Goal: Task Accomplishment & Management: Manage account settings

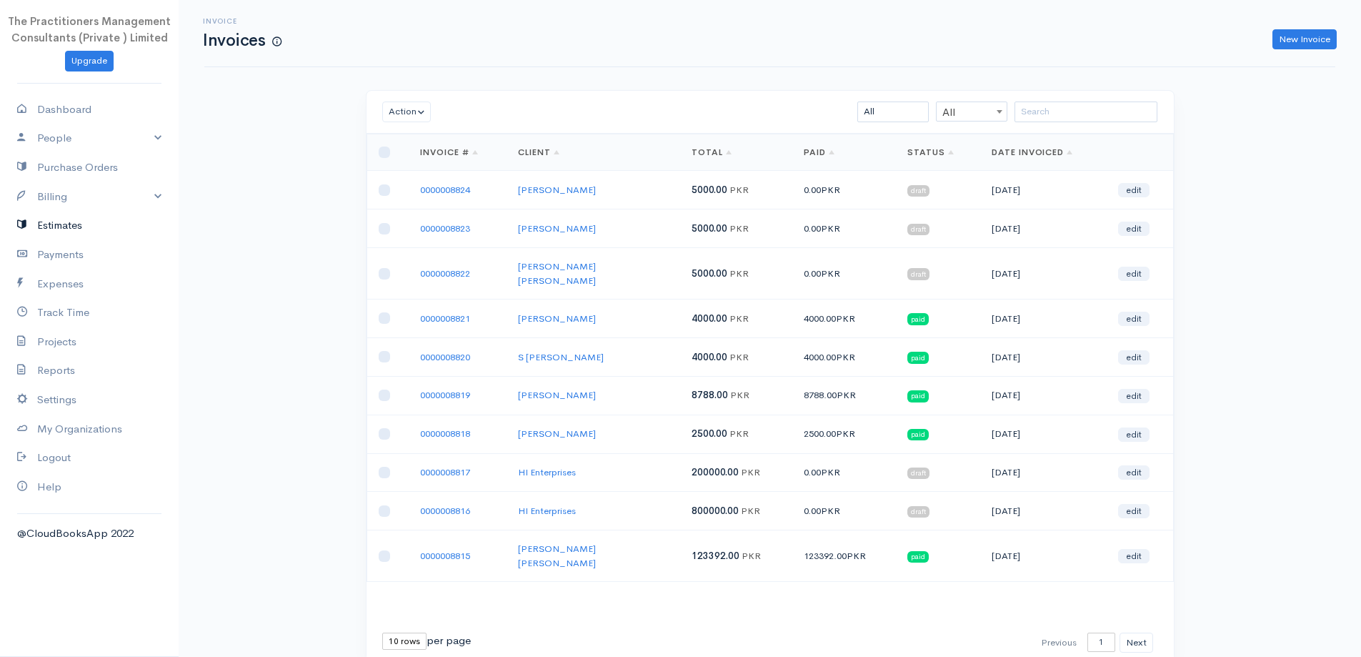
click at [72, 222] on link "Estimates" at bounding box center [89, 225] width 179 height 29
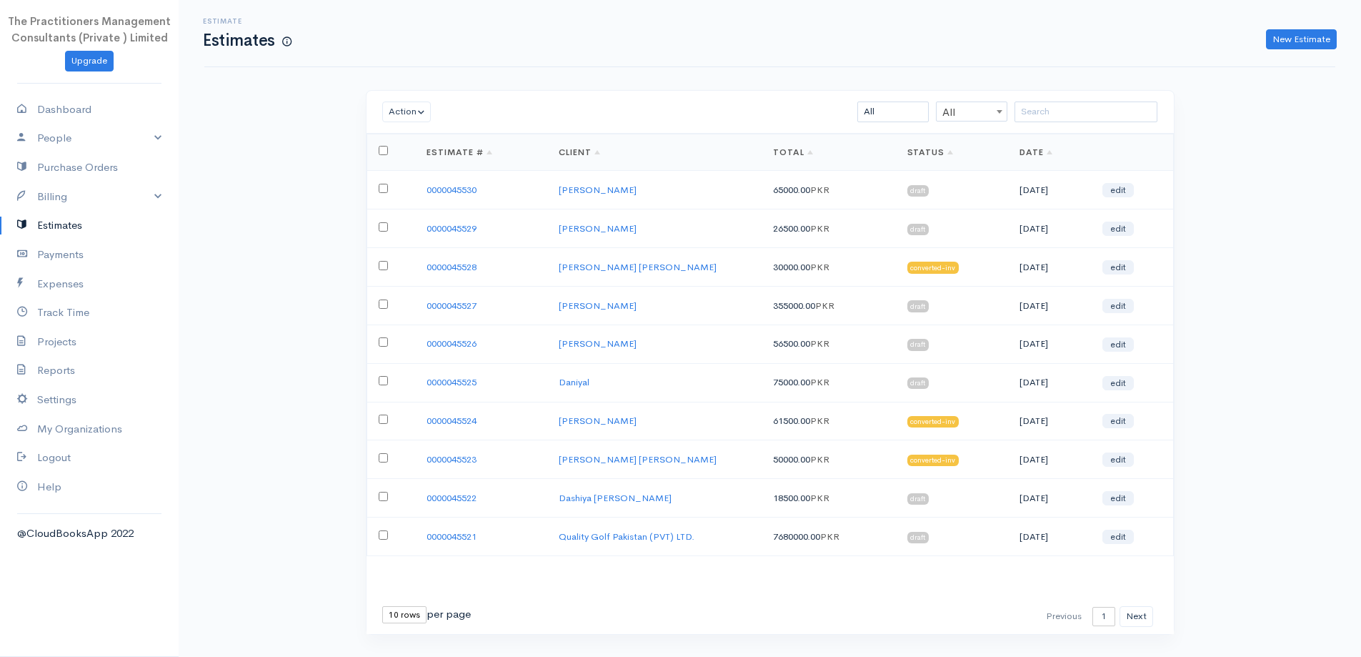
click at [379, 188] on input "checkbox" at bounding box center [383, 188] width 9 height 9
checkbox input "true"
click at [390, 244] on td at bounding box center [391, 228] width 49 height 39
click at [379, 234] on td at bounding box center [391, 228] width 49 height 39
click at [381, 226] on input "checkbox" at bounding box center [383, 226] width 9 height 9
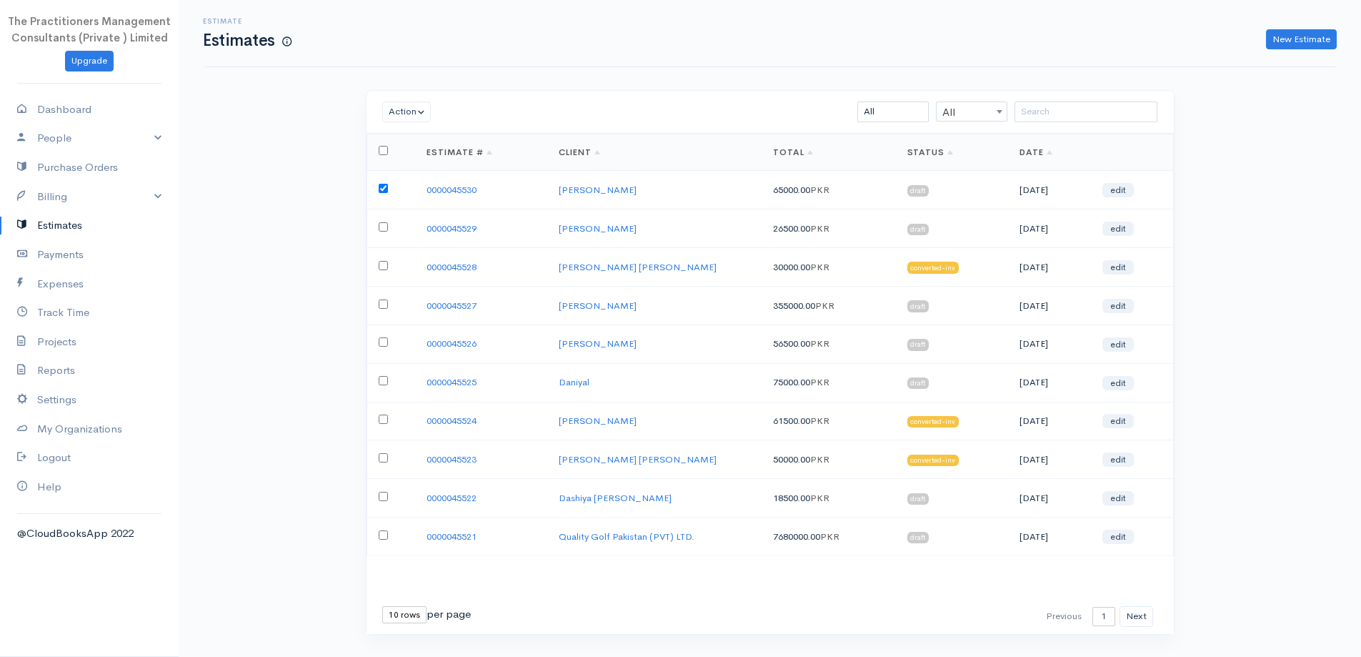
checkbox input "true"
click at [402, 119] on button "Action" at bounding box center [406, 111] width 49 height 21
click at [455, 221] on link "Convert to Invoice" at bounding box center [445, 215] width 124 height 25
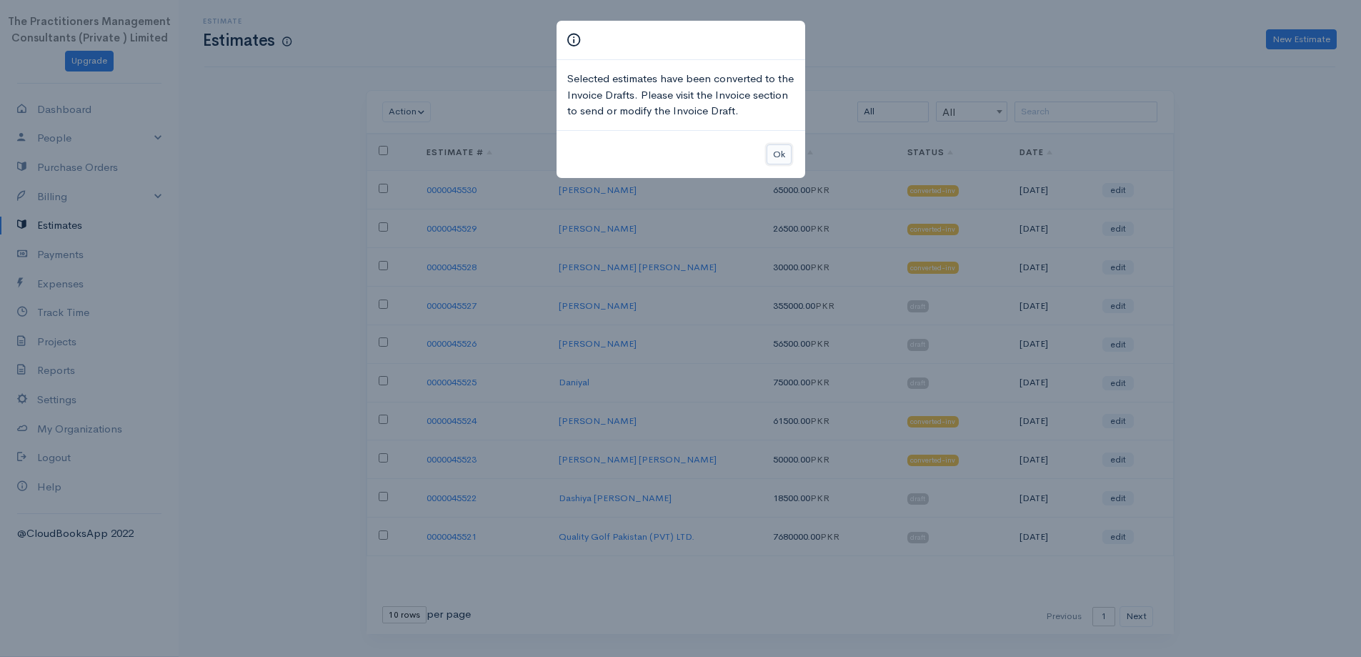
click at [782, 148] on button "Ok" at bounding box center [779, 154] width 25 height 21
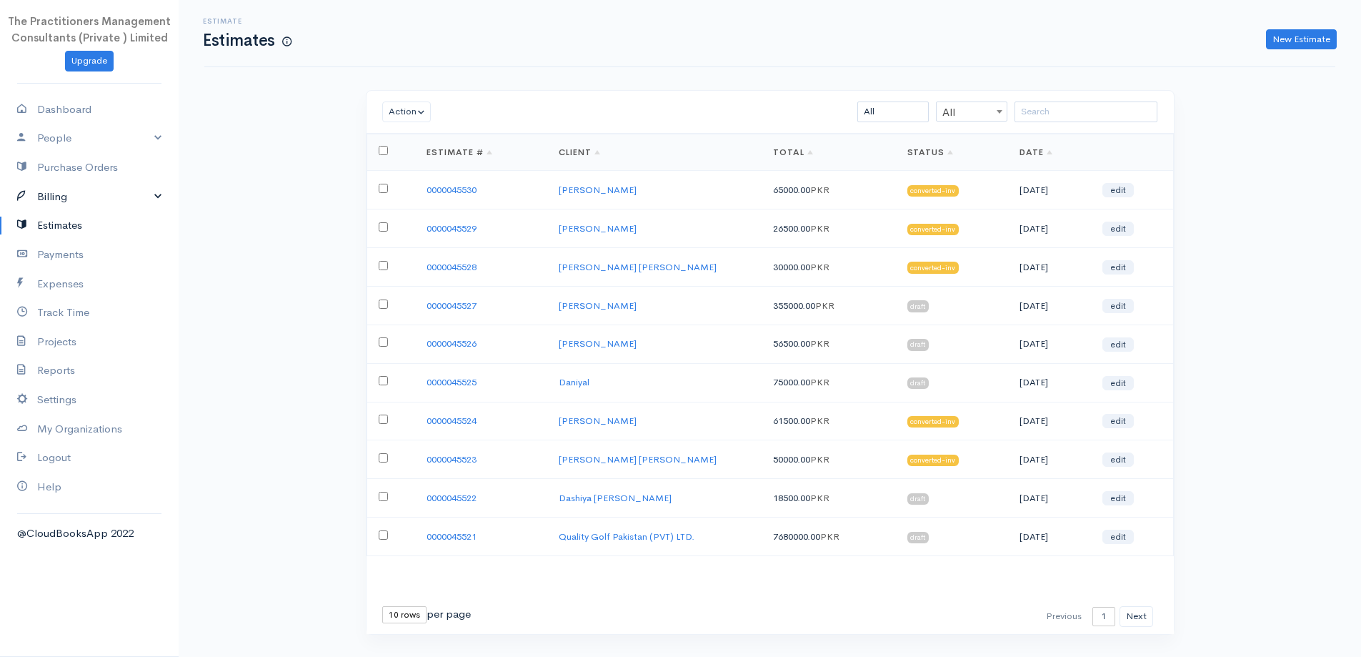
click at [34, 199] on icon at bounding box center [27, 197] width 20 height 18
click at [44, 215] on link "Invoice" at bounding box center [89, 224] width 179 height 26
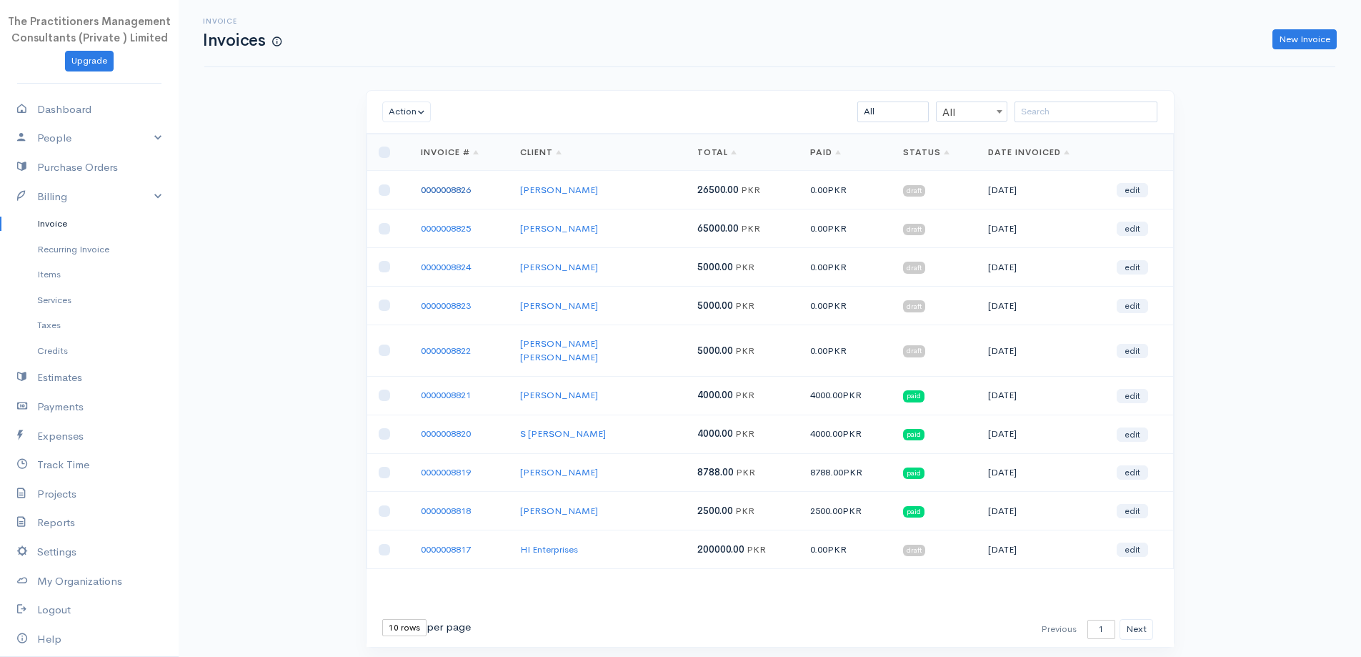
click at [452, 187] on link "0000008826" at bounding box center [446, 190] width 50 height 12
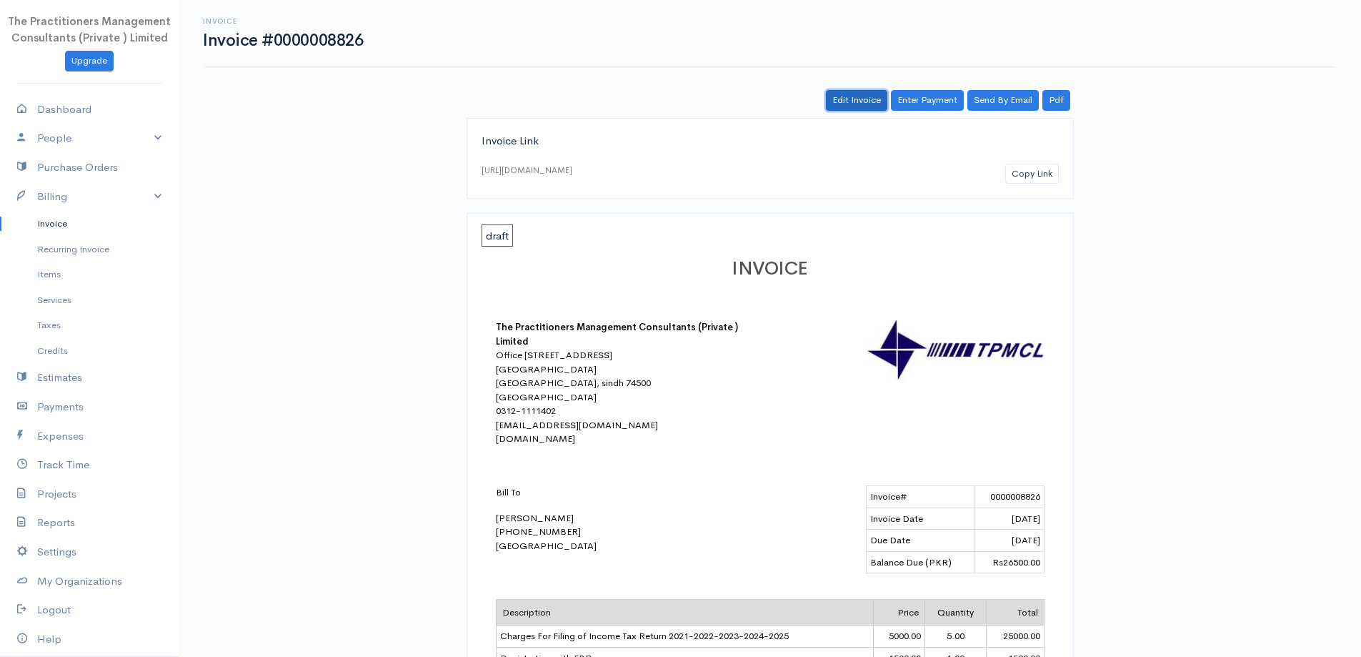
click at [872, 102] on link "Edit Invoice" at bounding box center [856, 100] width 61 height 21
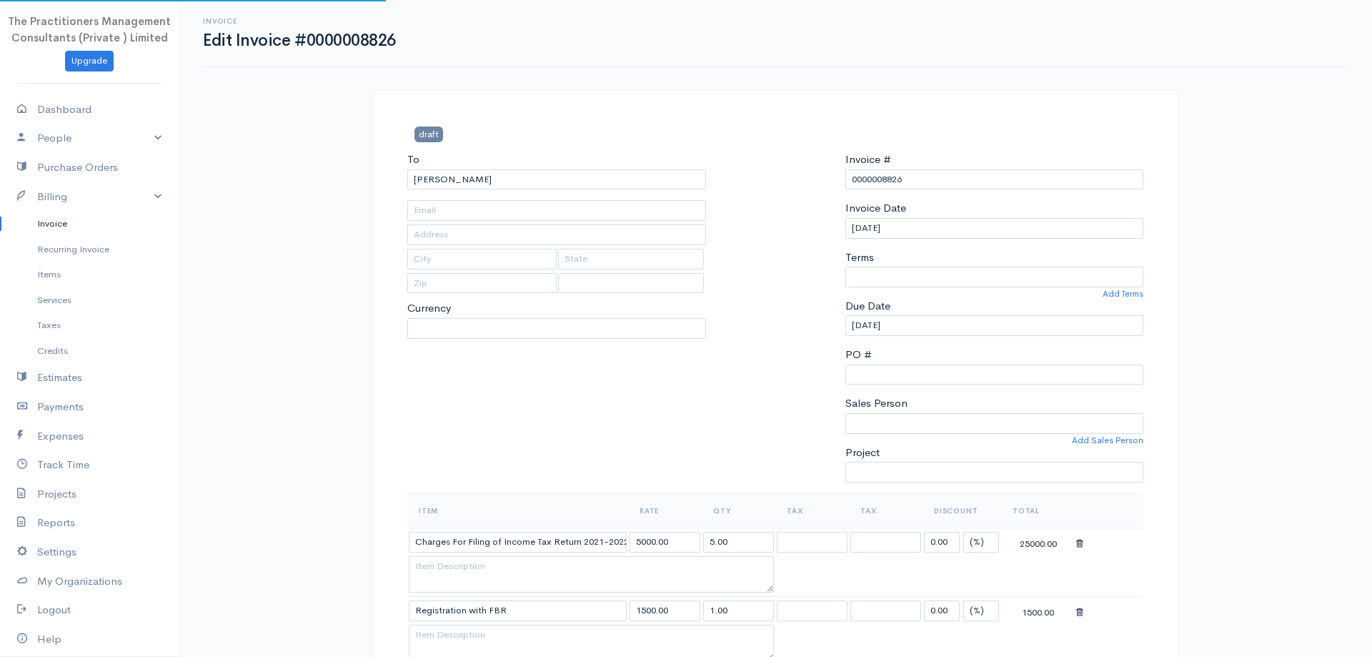
type input "3829"
type input "[PHONE_NUMBER]"
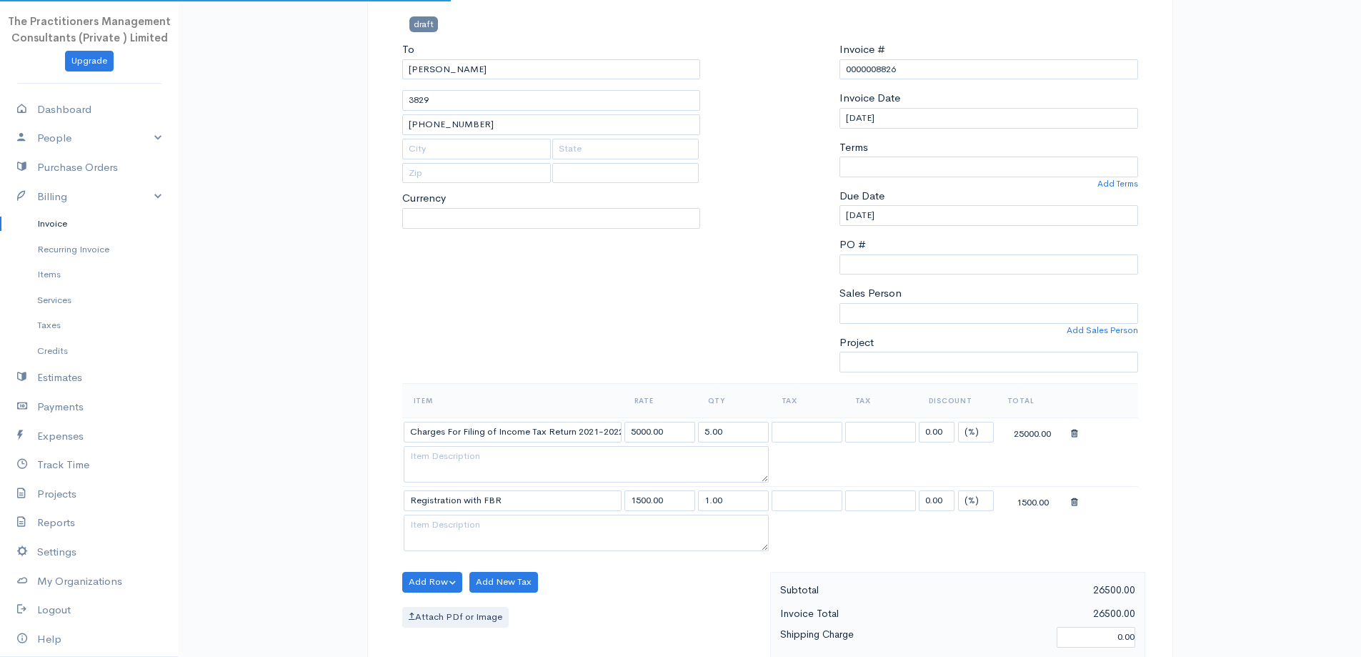
select select "[GEOGRAPHIC_DATA]"
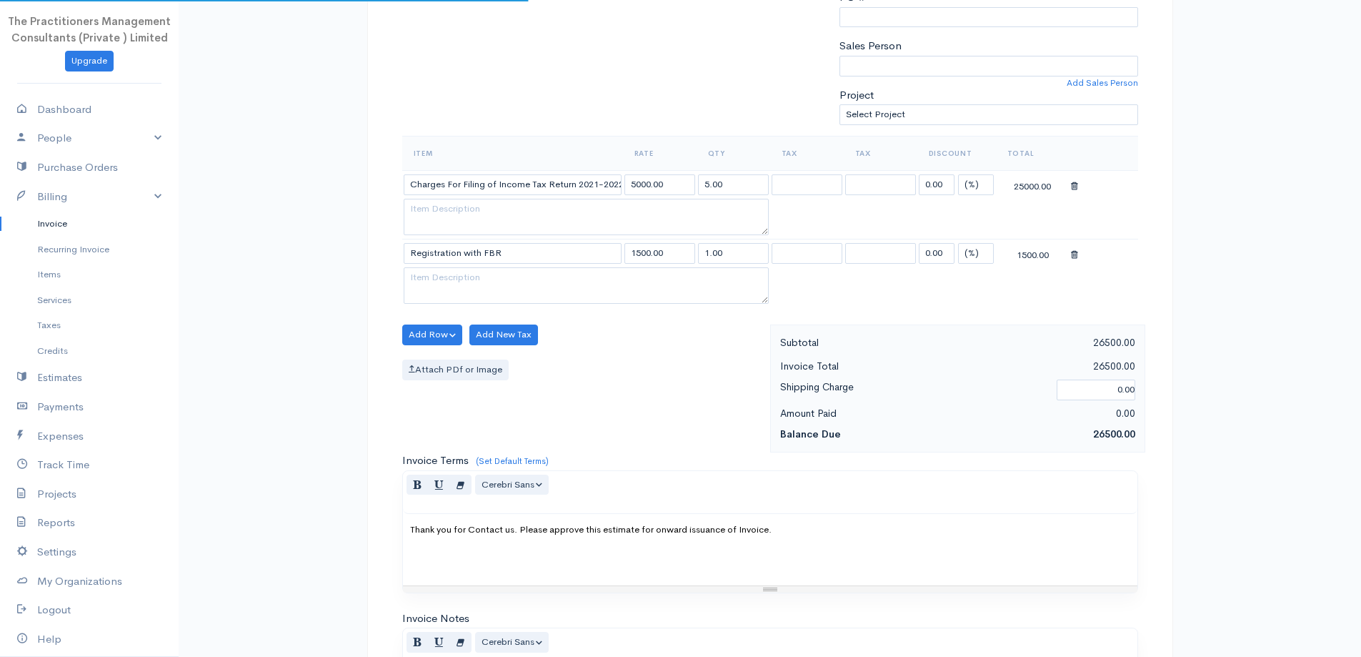
select select "PKR"
click at [977, 184] on select "(%) Flat" at bounding box center [976, 184] width 36 height 21
select select "2"
click at [958, 174] on select "(%) Flat" at bounding box center [976, 184] width 36 height 21
click at [946, 194] on input "0.00" at bounding box center [937, 184] width 36 height 21
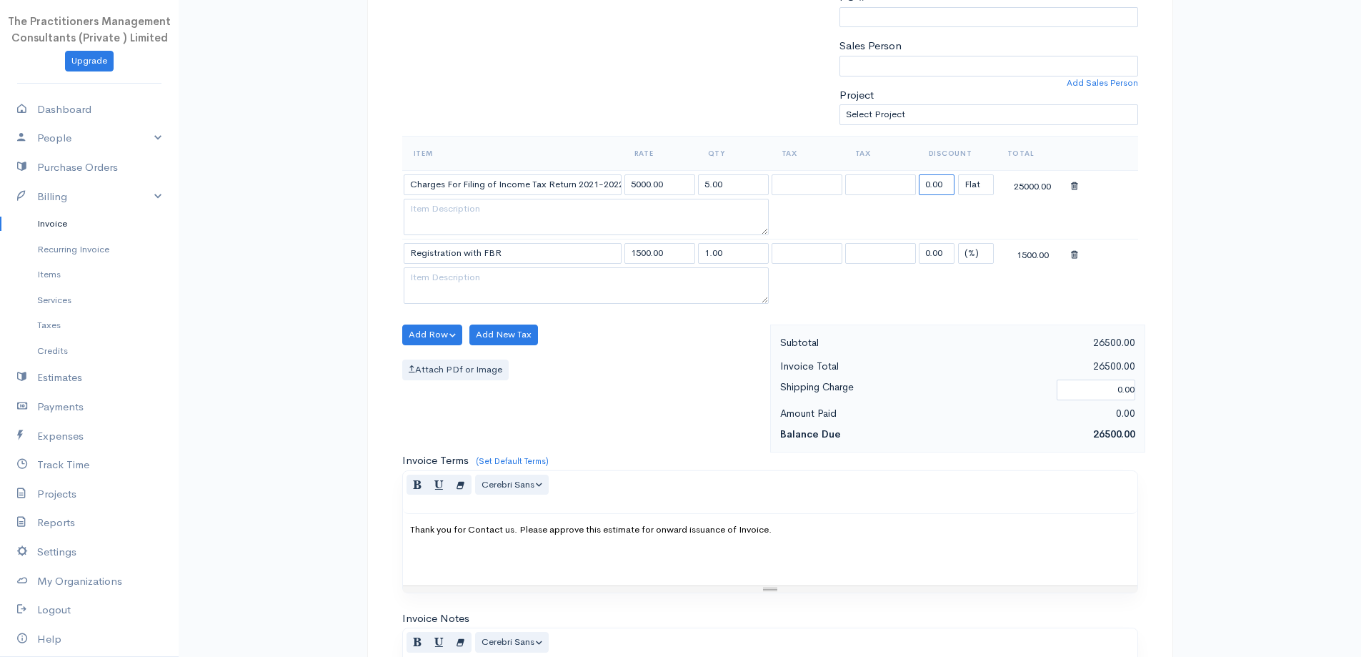
click at [946, 193] on input "0.00" at bounding box center [937, 184] width 36 height 21
type input "1500"
click at [1012, 339] on div "25000.00" at bounding box center [1049, 343] width 185 height 18
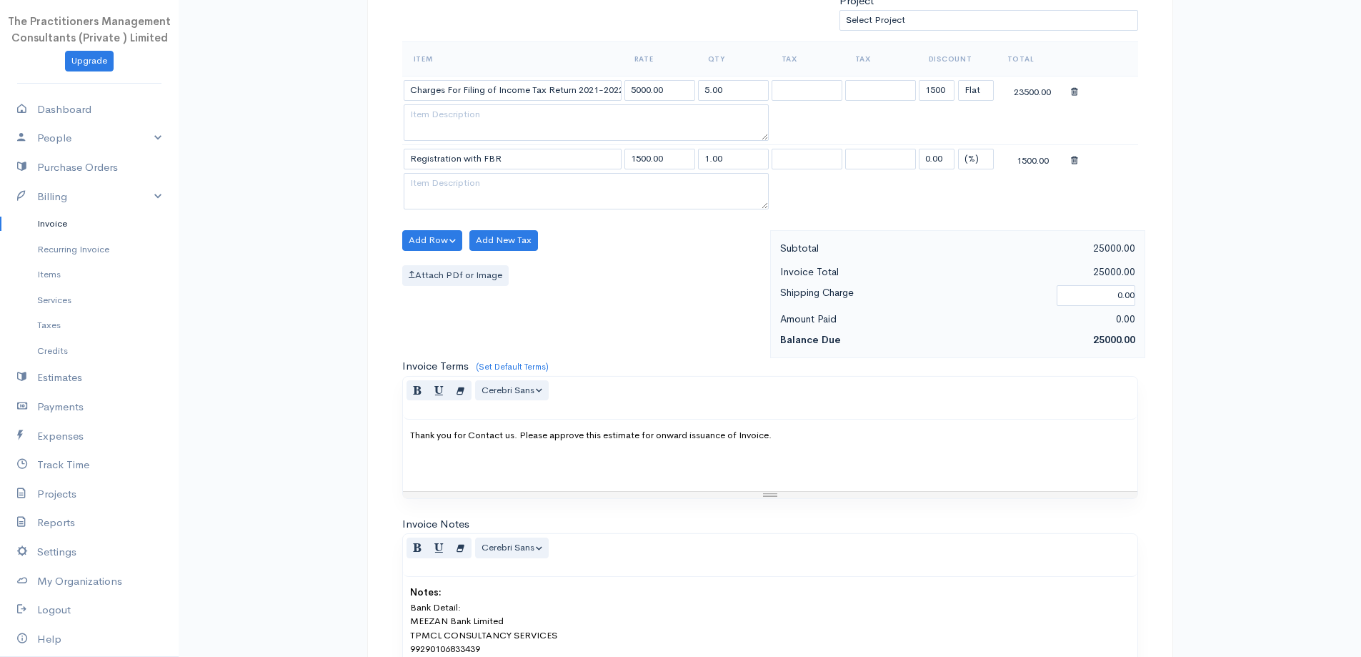
scroll to position [673, 0]
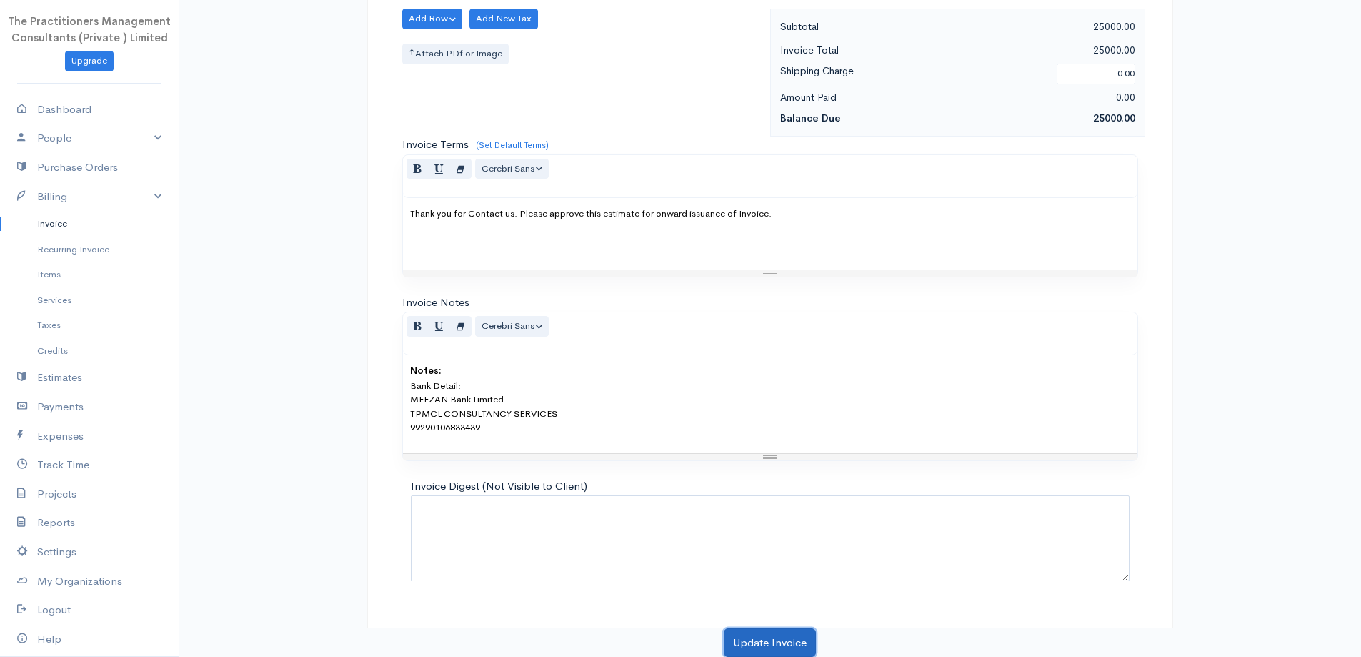
click at [809, 646] on button "Update Invoice" at bounding box center [770, 642] width 92 height 29
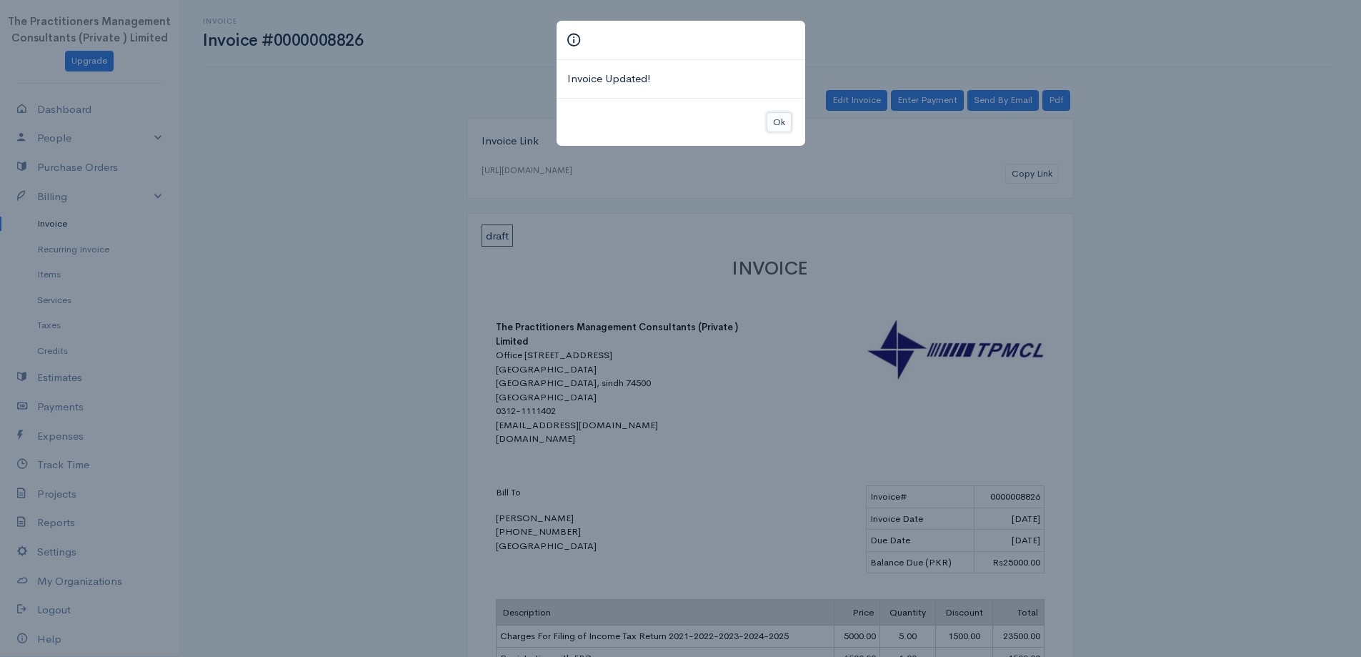
click at [783, 122] on button "Ok" at bounding box center [779, 122] width 25 height 21
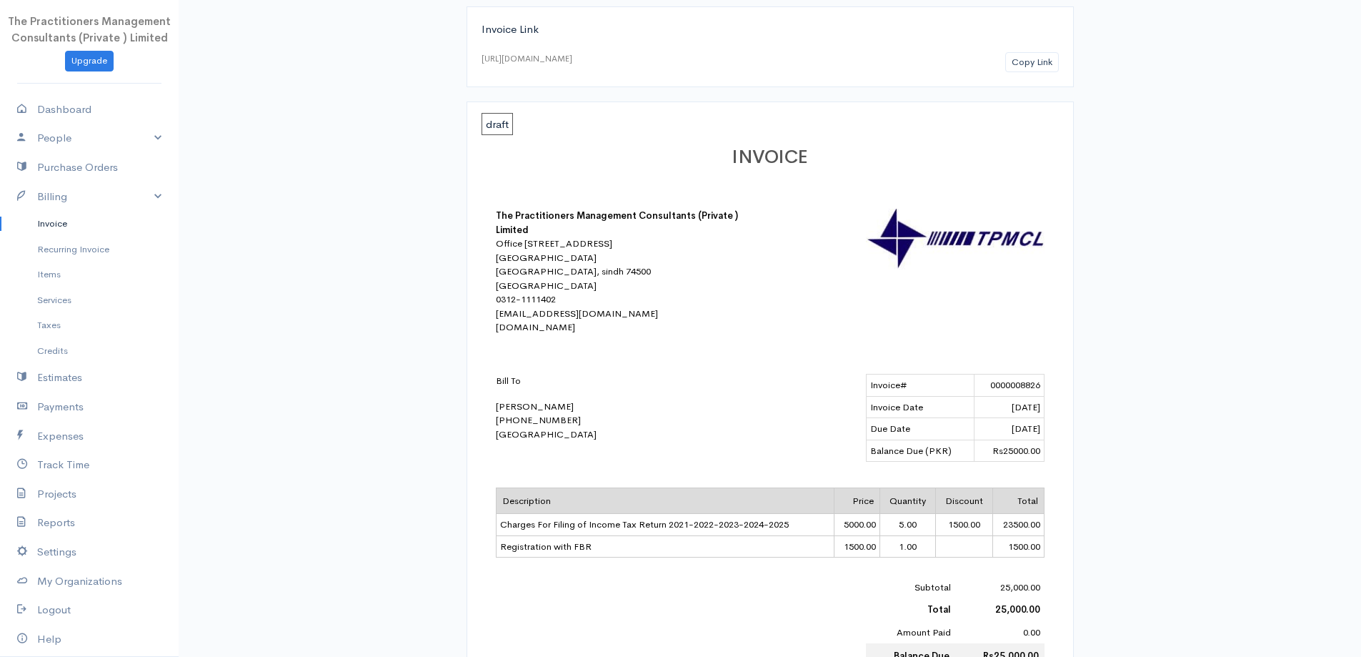
scroll to position [286, 0]
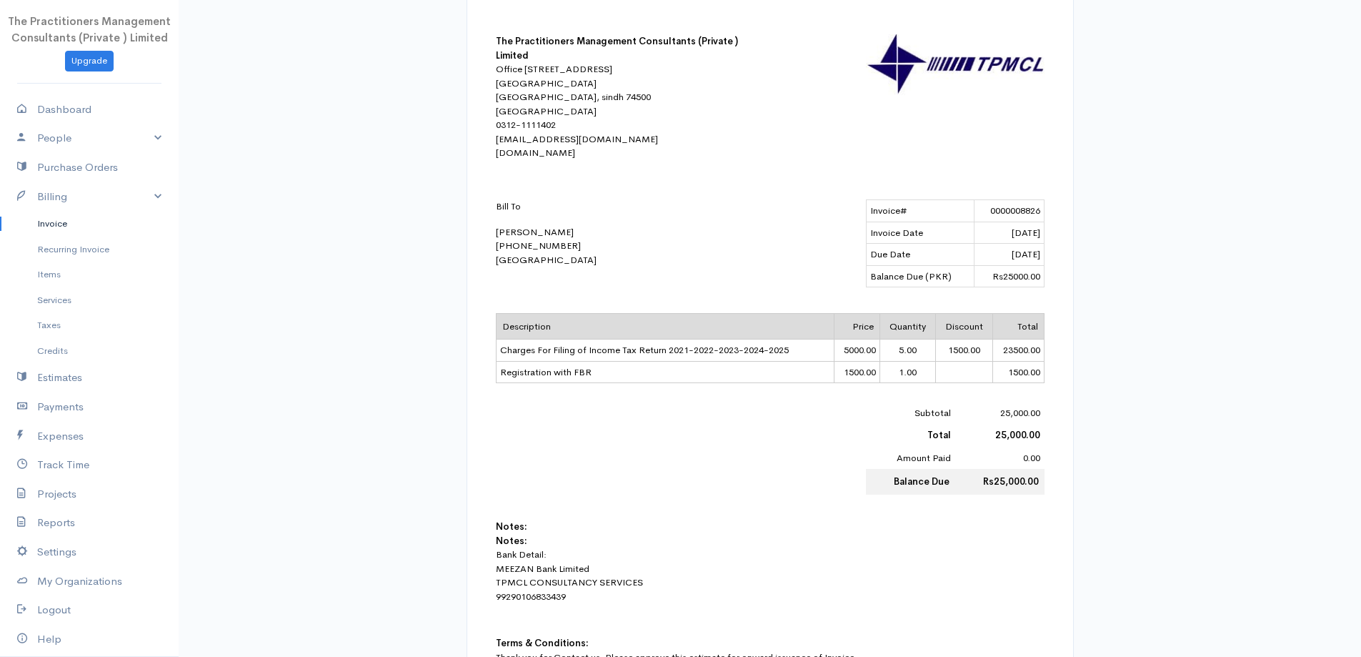
click at [46, 222] on link "Invoice" at bounding box center [89, 224] width 179 height 26
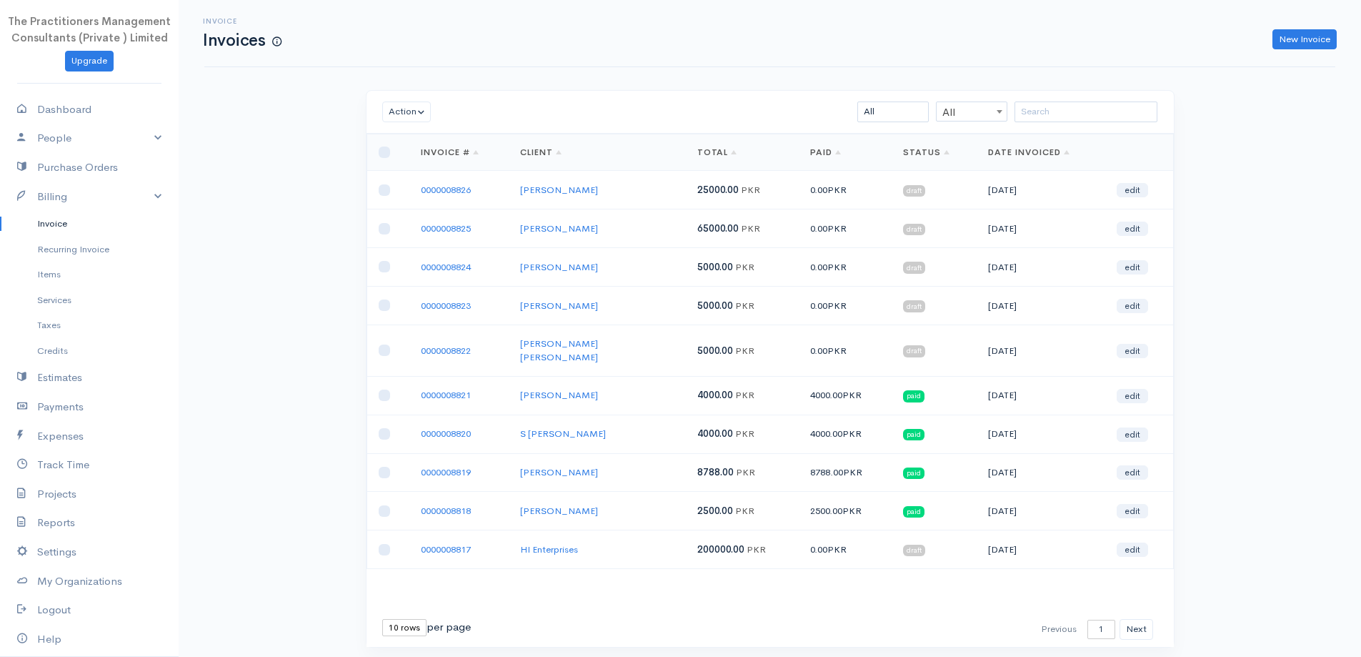
click at [452, 234] on link "0000008825" at bounding box center [446, 228] width 50 height 12
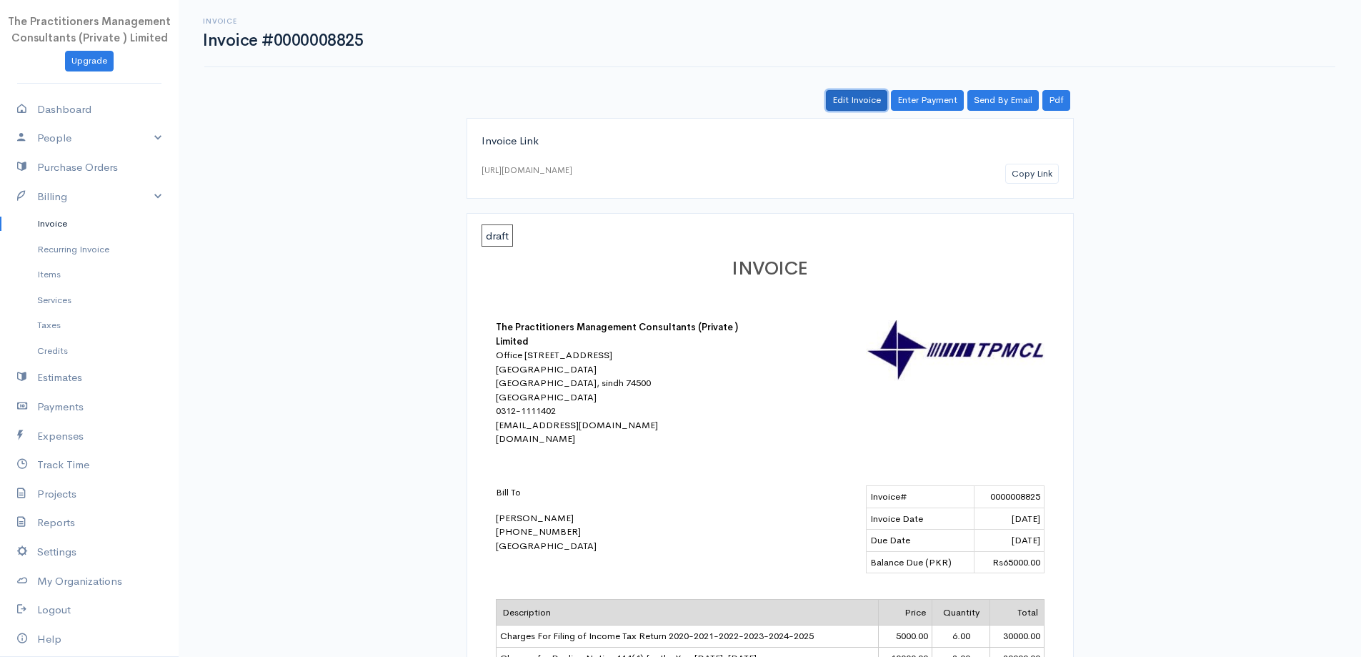
click at [842, 100] on link "Edit Invoice" at bounding box center [856, 100] width 61 height 21
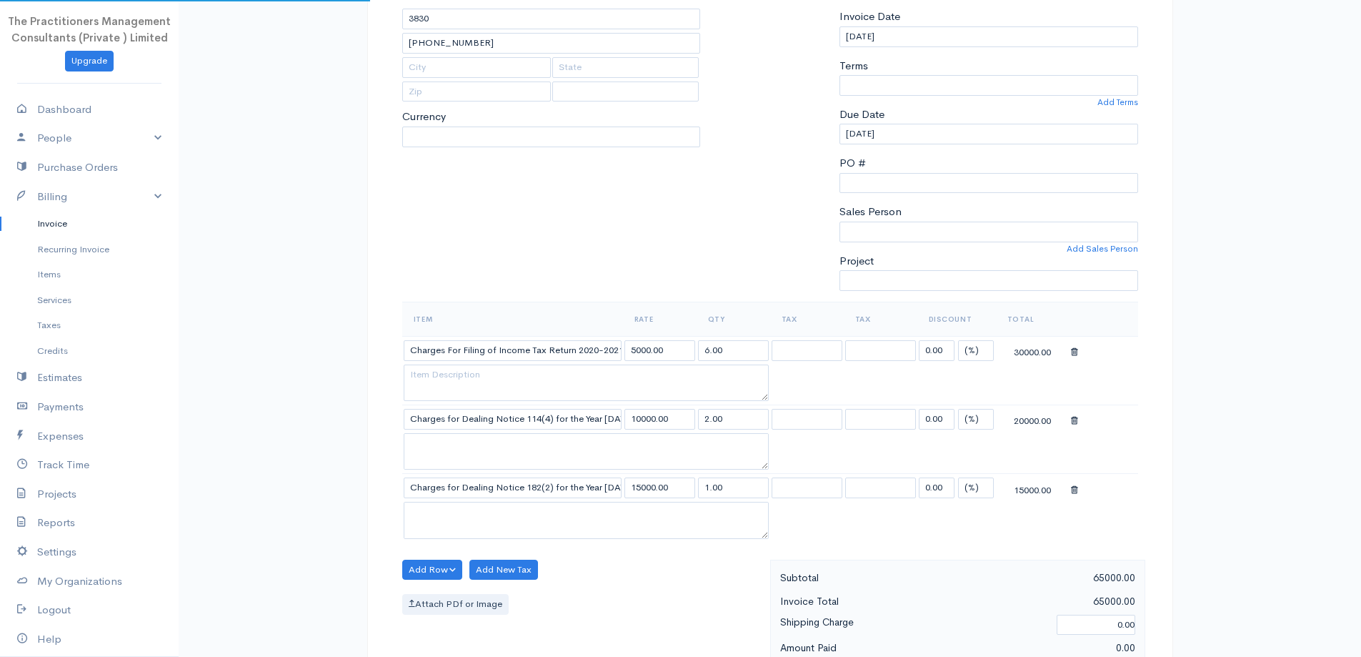
scroll to position [286, 0]
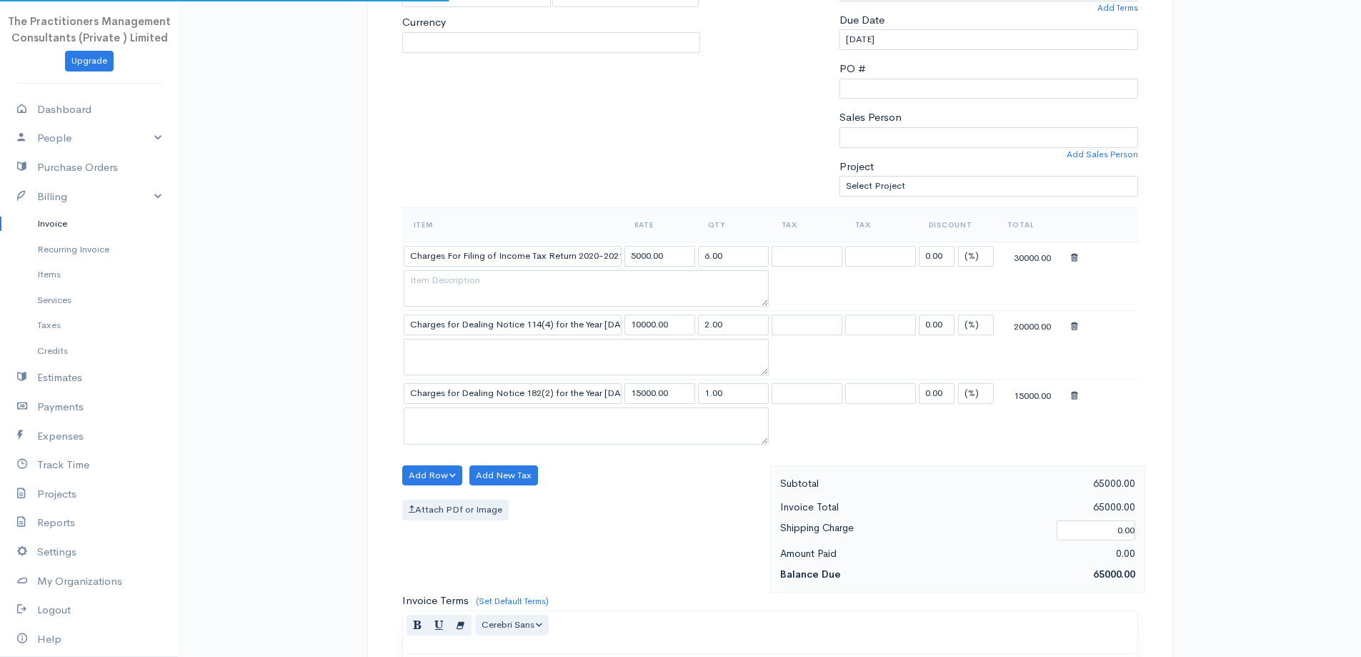
select select "[GEOGRAPHIC_DATA]"
select select "PKR"
click at [972, 259] on select "(%) Flat" at bounding box center [976, 256] width 36 height 21
select select "2"
click at [958, 246] on select "(%) Flat" at bounding box center [976, 256] width 36 height 21
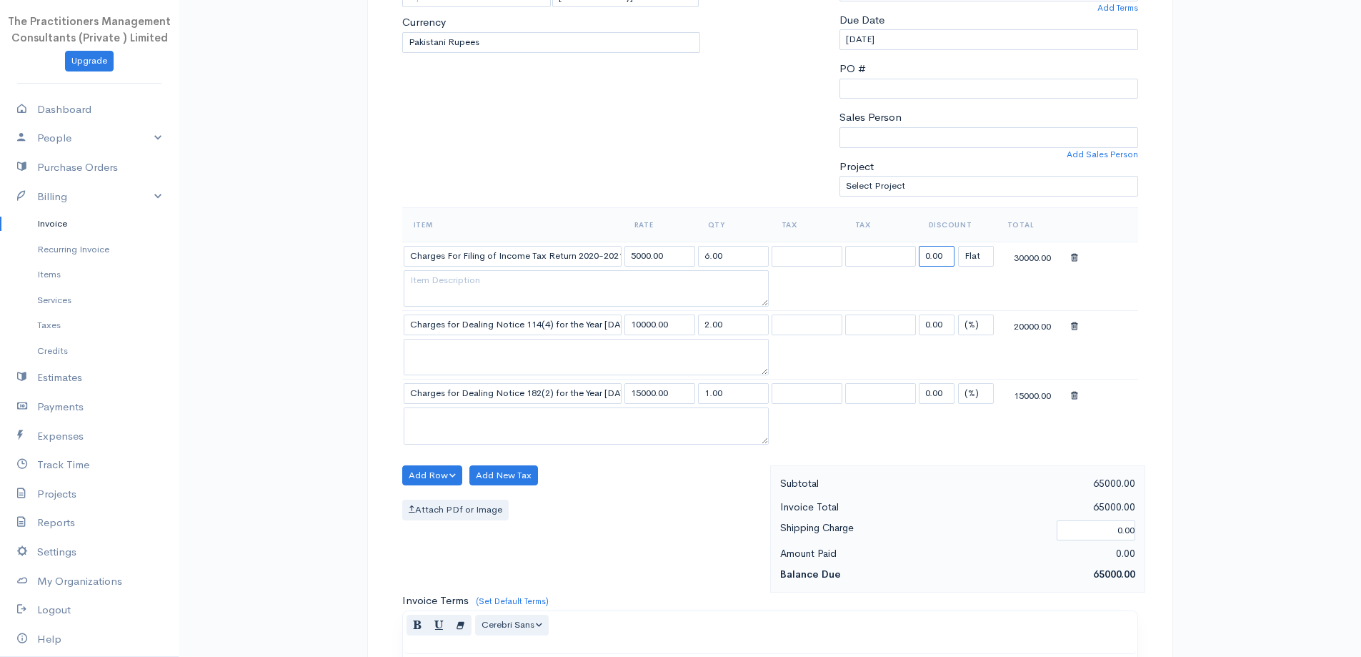
click at [951, 258] on input "0.00" at bounding box center [937, 256] width 36 height 21
drag, startPoint x: 951, startPoint y: 258, endPoint x: 941, endPoint y: 259, distance: 10.0
click at [951, 259] on input "0.00" at bounding box center [937, 256] width 36 height 21
click at [860, 279] on table "Item Rate Qty Tax Tax Discount Total Charges For Filing of Income Tax Return 20…" at bounding box center [770, 327] width 736 height 241
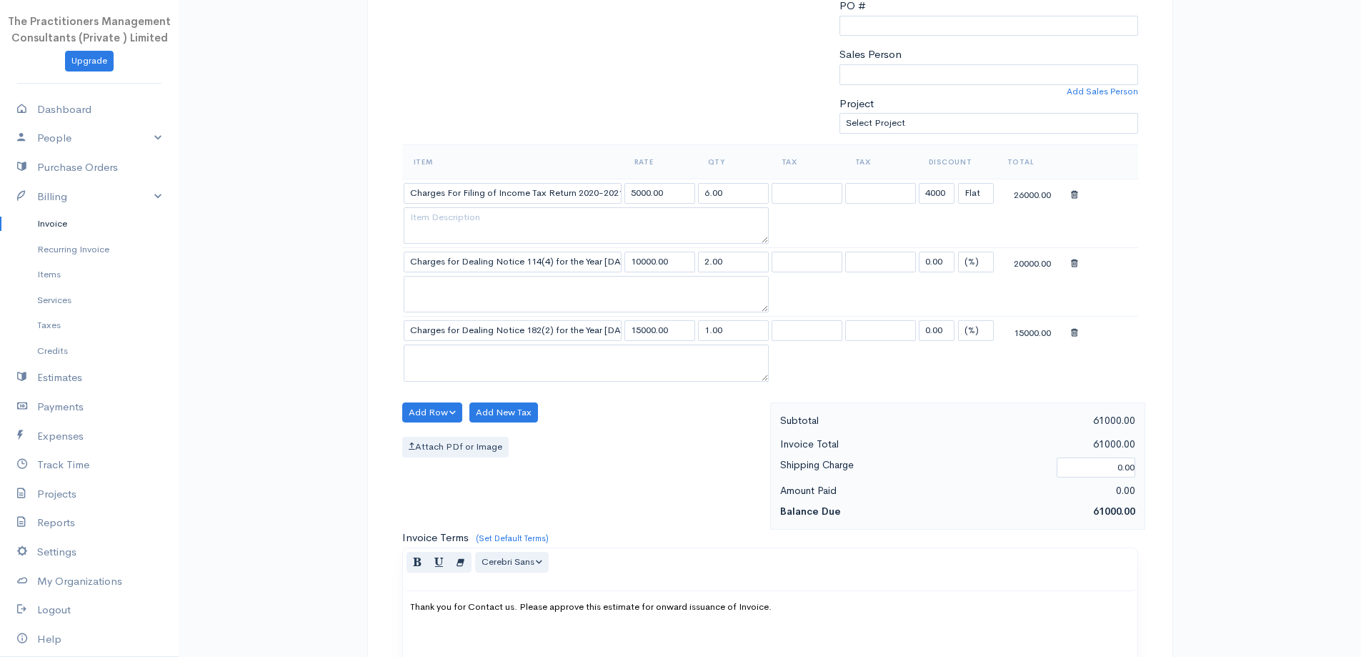
scroll to position [357, 0]
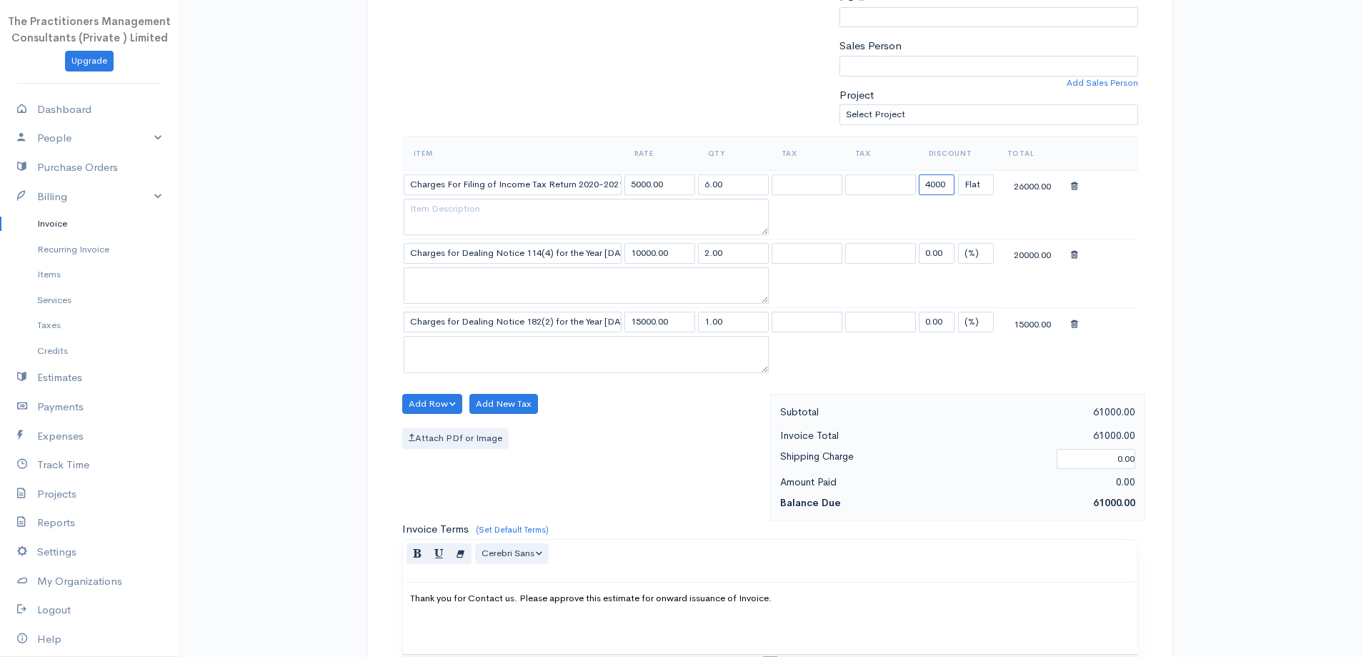
click at [925, 181] on input "4000" at bounding box center [937, 184] width 36 height 21
click at [928, 182] on input "4000" at bounding box center [937, 184] width 36 height 21
type input "4000"
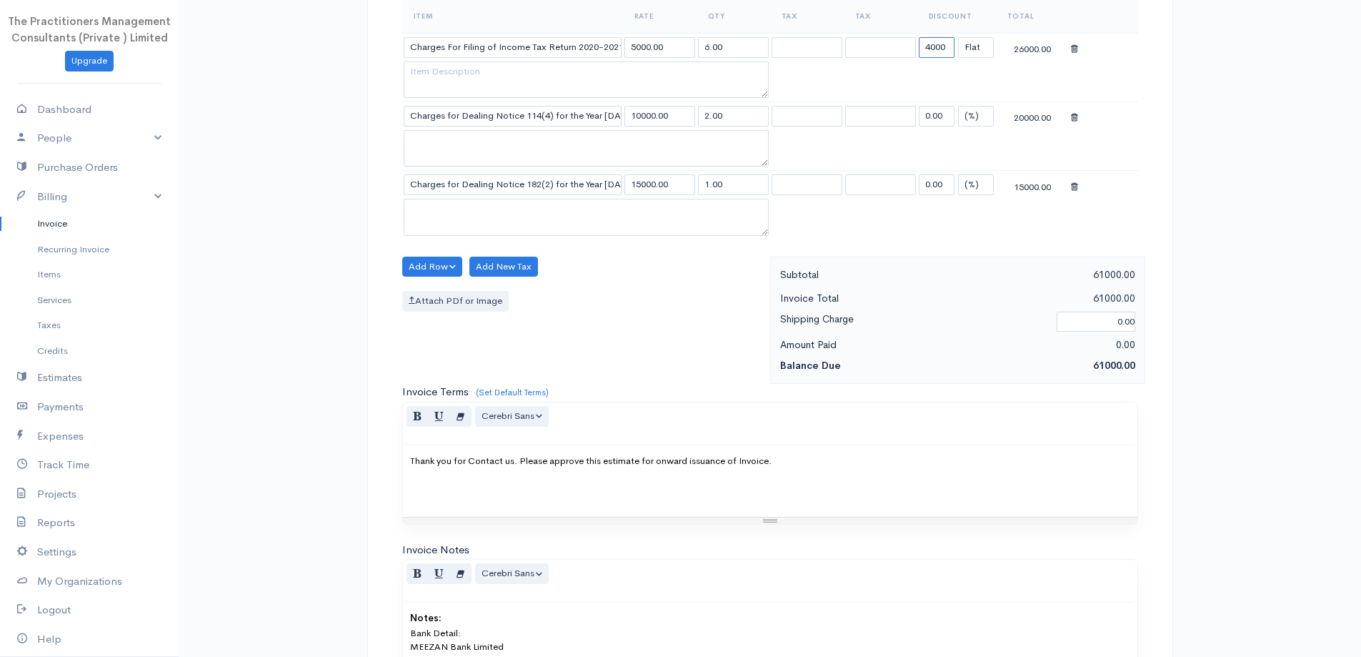
scroll to position [742, 0]
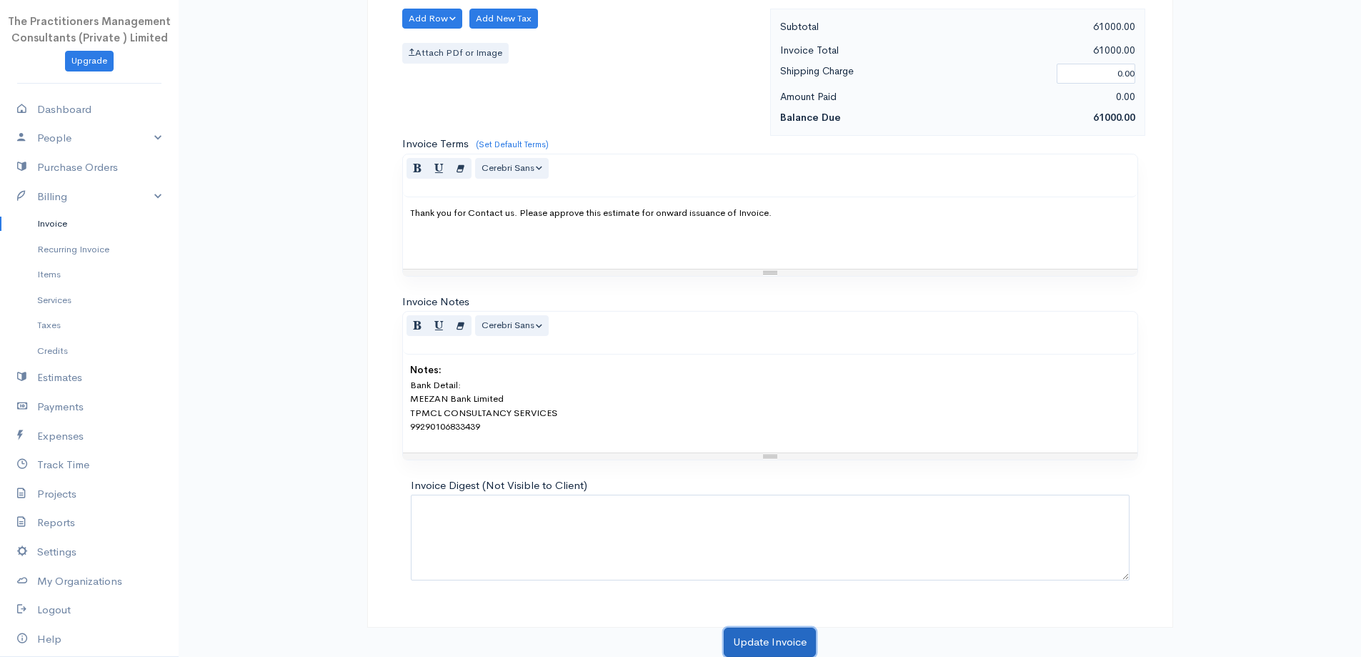
click at [745, 632] on button "Update Invoice" at bounding box center [770, 641] width 92 height 29
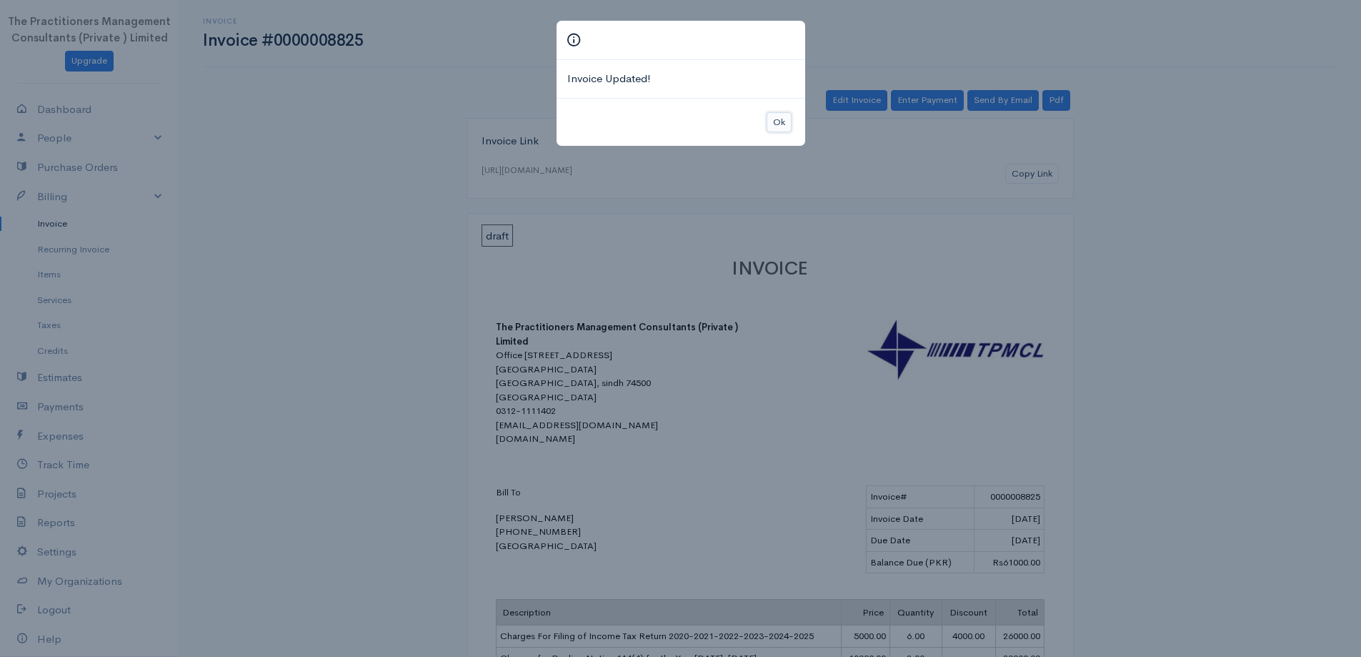
drag, startPoint x: 777, startPoint y: 118, endPoint x: 800, endPoint y: 124, distance: 23.8
click at [777, 117] on button "Ok" at bounding box center [779, 122] width 25 height 21
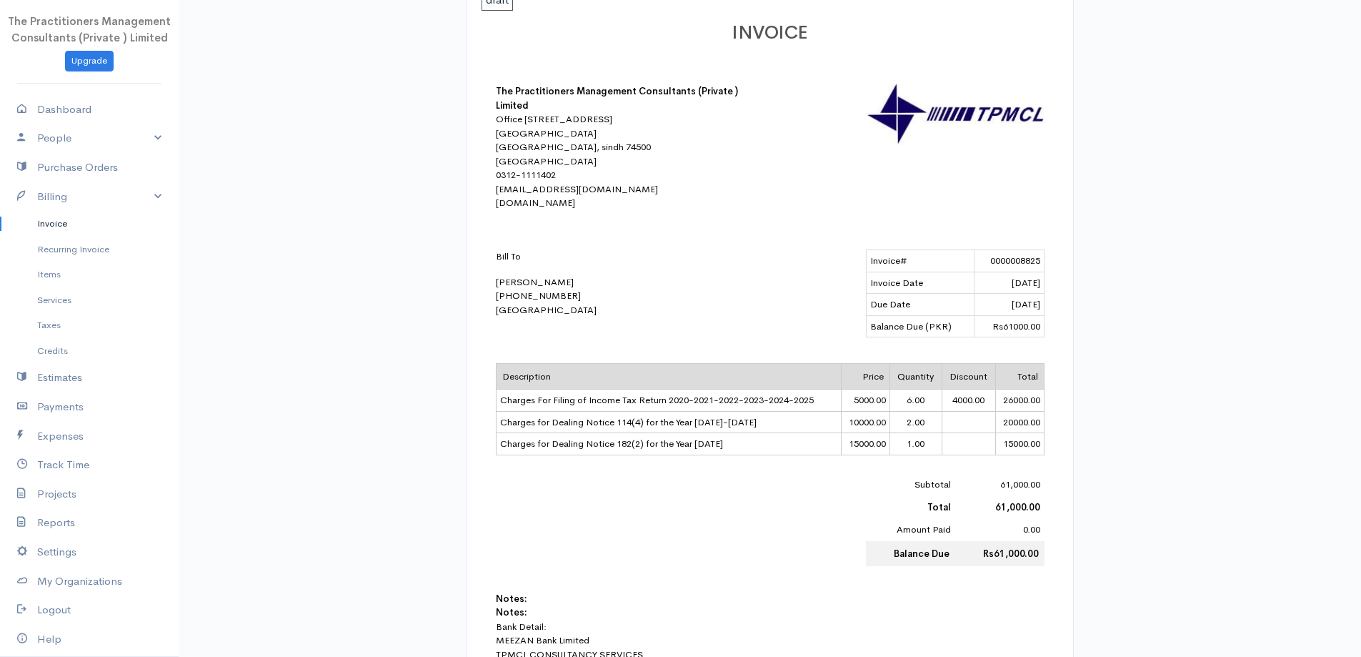
scroll to position [59, 0]
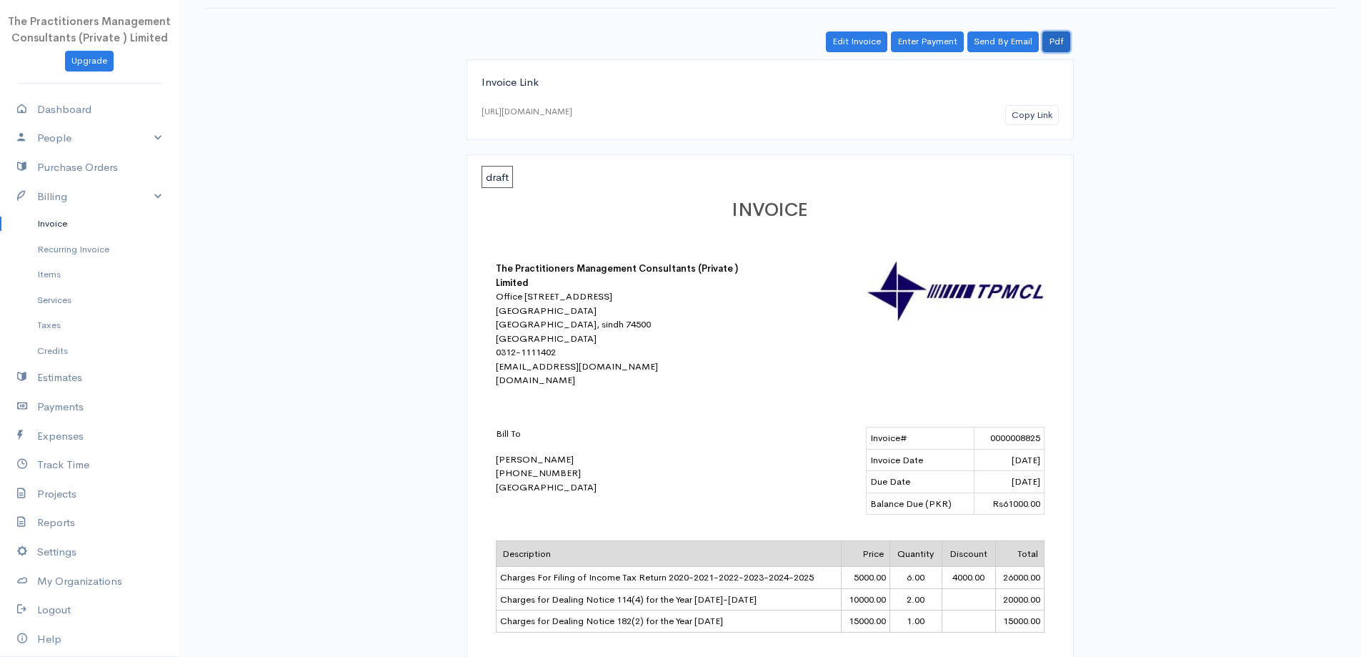
click at [1055, 48] on link "Pdf" at bounding box center [1056, 41] width 28 height 21
click at [66, 231] on link "Invoice" at bounding box center [89, 224] width 179 height 26
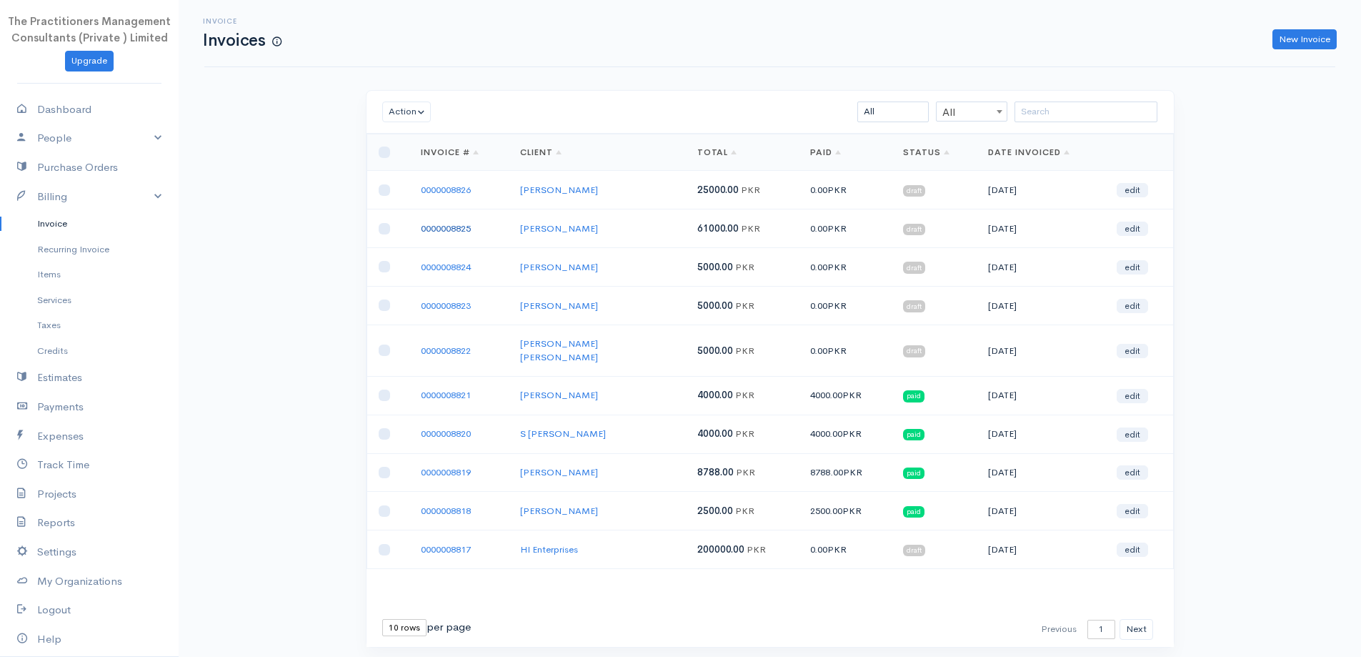
click at [431, 230] on link "0000008825" at bounding box center [446, 228] width 50 height 12
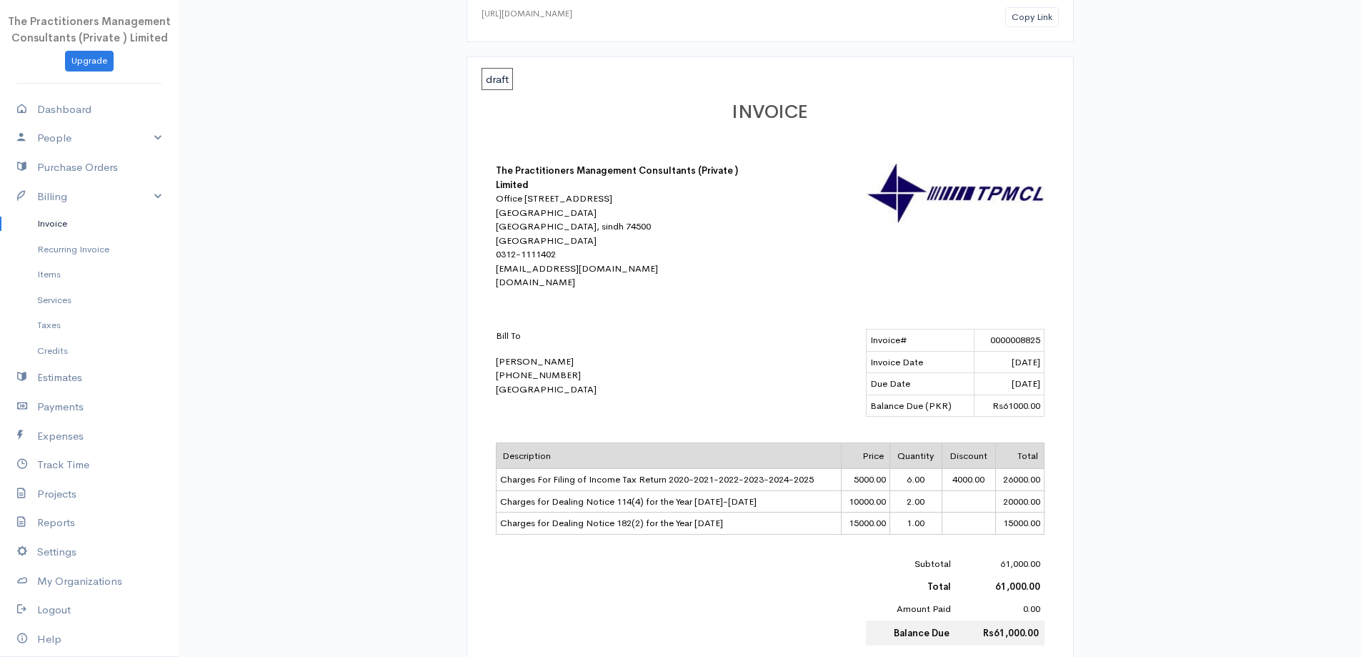
scroll to position [214, 0]
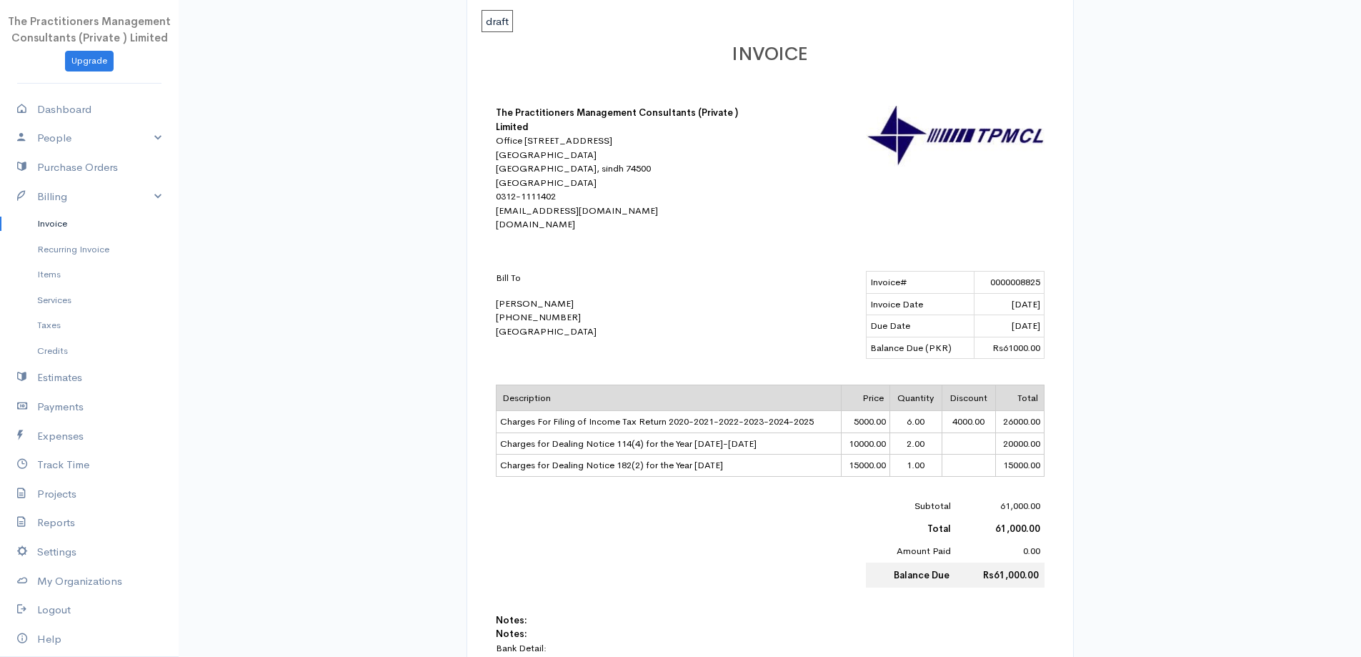
drag, startPoint x: 74, startPoint y: 229, endPoint x: 104, endPoint y: 236, distance: 30.8
click at [74, 229] on link "Invoice" at bounding box center [89, 224] width 179 height 26
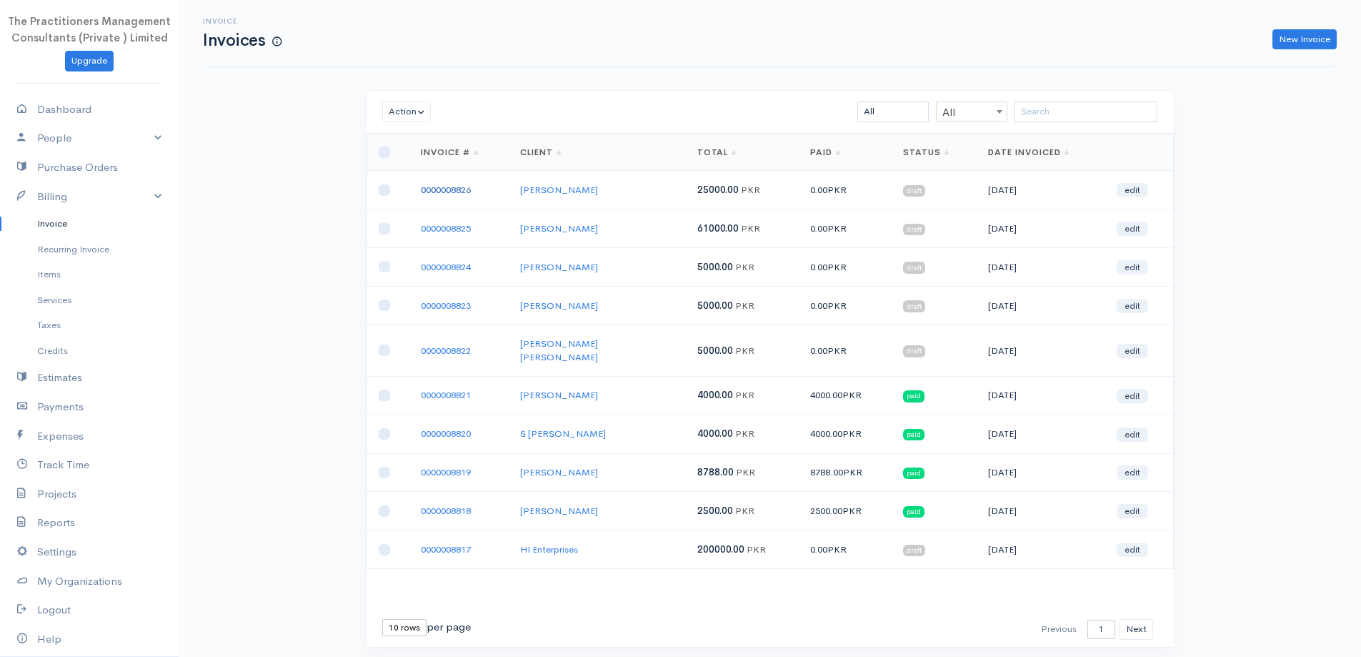
click at [443, 189] on link "0000008826" at bounding box center [446, 190] width 50 height 12
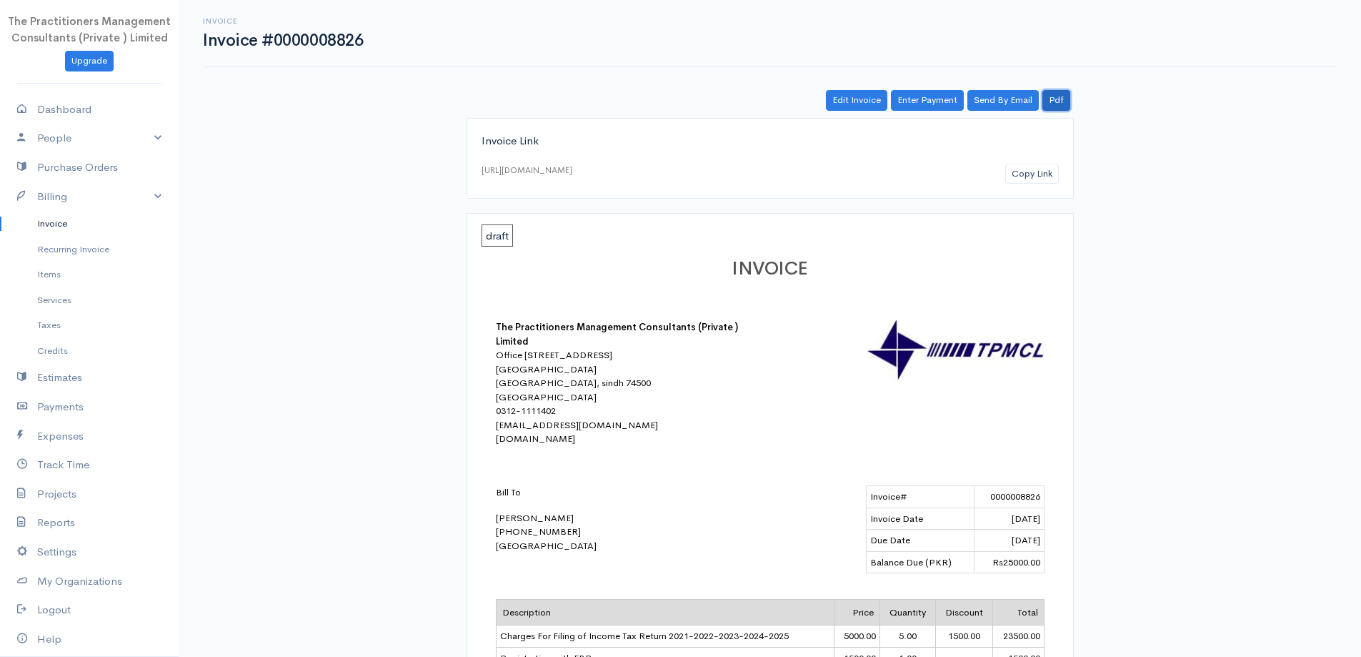
click at [1057, 92] on link "Pdf" at bounding box center [1056, 100] width 28 height 21
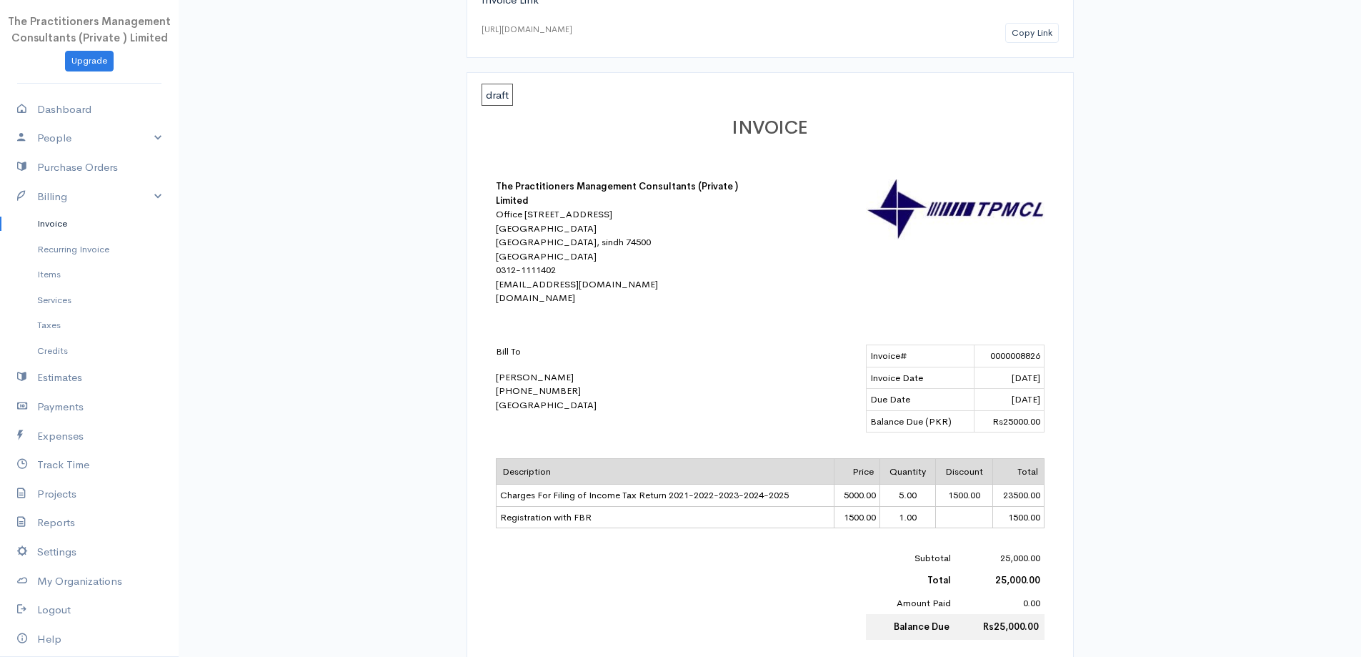
scroll to position [143, 0]
